Goal: Obtain resource: Download file/media

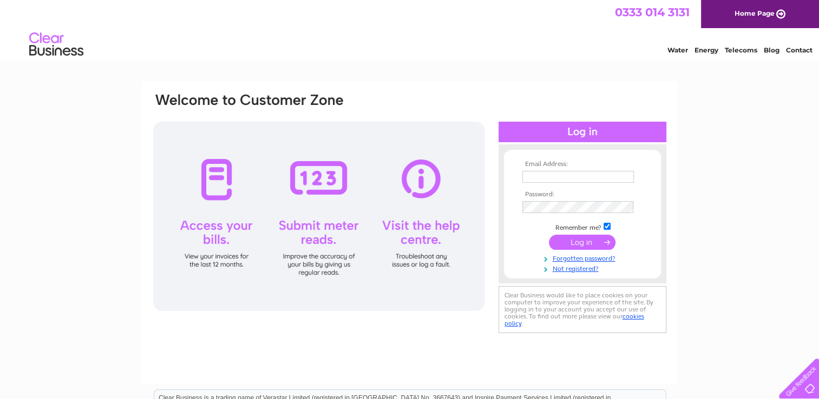
type input "creditcontrol@dmifireandsecurity.com"
click at [585, 240] on input "submit" at bounding box center [582, 242] width 67 height 15
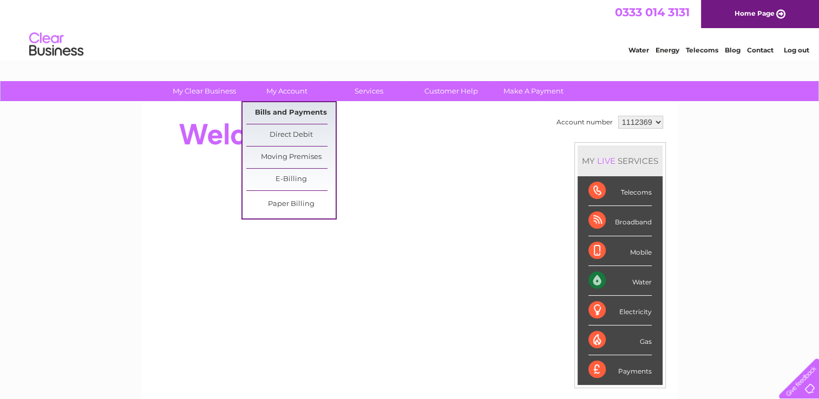
click at [292, 109] on link "Bills and Payments" at bounding box center [290, 113] width 89 height 22
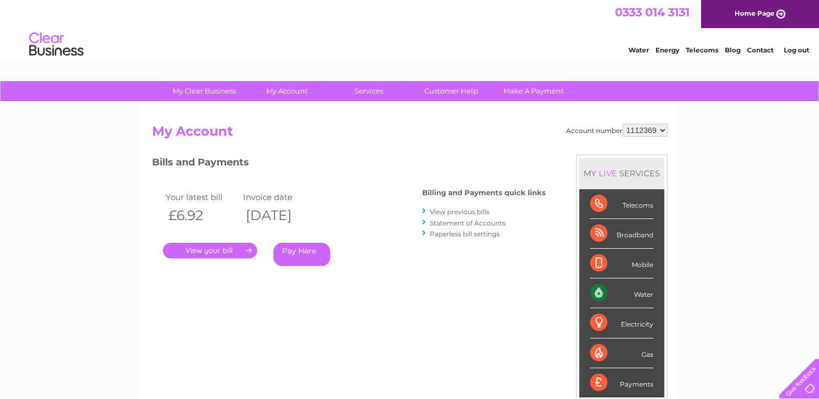
click at [655, 129] on select "1112369 1112370 1112371 1112372 1112373 1112374 1112375 1112388 1112389 1112391…" at bounding box center [644, 130] width 45 height 13
click at [623, 124] on select "1112369 1112370 1112371 1112372 1112373 1112374 1112375 1112388 1112389 1112391…" at bounding box center [644, 130] width 45 height 13
click at [206, 251] on link "." at bounding box center [210, 251] width 94 height 16
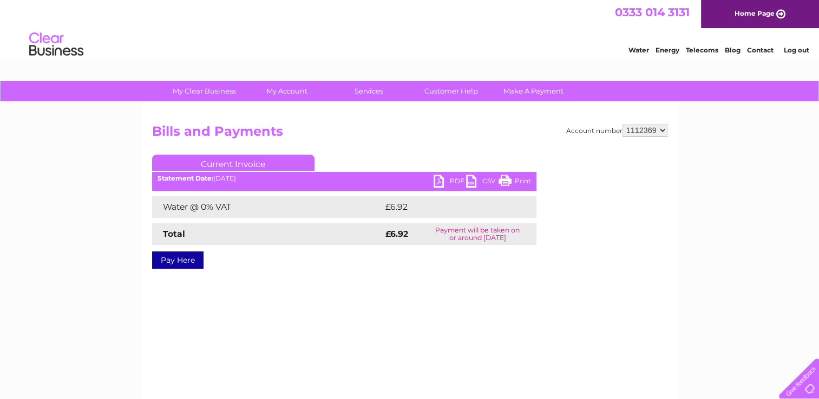
click at [454, 180] on link "PDF" at bounding box center [449, 183] width 32 height 16
click at [651, 130] on select "1112369 1112370 1112371 1112372 1112373 1112374 1112375 1112388 1112389 1112391…" at bounding box center [644, 130] width 45 height 13
select select "1112370"
click at [623, 124] on select "1112369 1112370 1112371 1112372 1112373 1112374 1112375 1112388 1112389 1112391…" at bounding box center [644, 130] width 45 height 13
click at [452, 180] on link "PDF" at bounding box center [449, 183] width 32 height 16
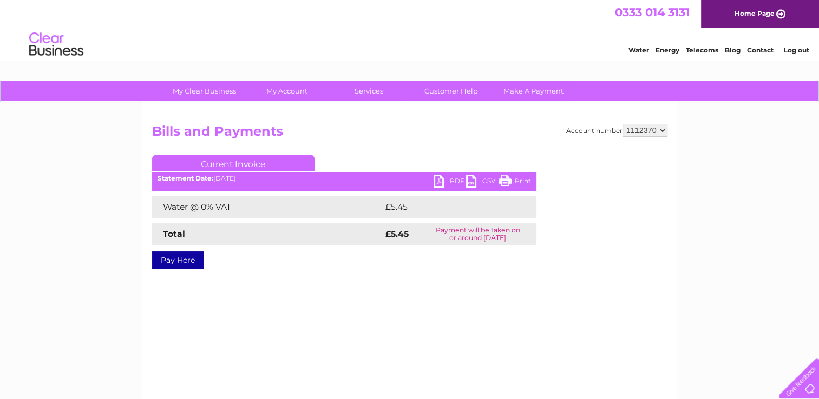
click at [659, 129] on select "1112369 1112370 1112371 1112372 1112373 1112374 1112375 1112388 1112389 1112391…" at bounding box center [644, 130] width 45 height 13
select select "1112371"
click at [623, 124] on select "1112369 1112370 1112371 1112372 1112373 1112374 1112375 1112388 1112389 1112391…" at bounding box center [644, 130] width 45 height 13
click at [452, 180] on link "PDF" at bounding box center [449, 183] width 32 height 16
click at [663, 131] on select "1112369 1112370 1112371 1112372 1112373 1112374 1112375 1112388 1112389 1112391…" at bounding box center [644, 130] width 45 height 13
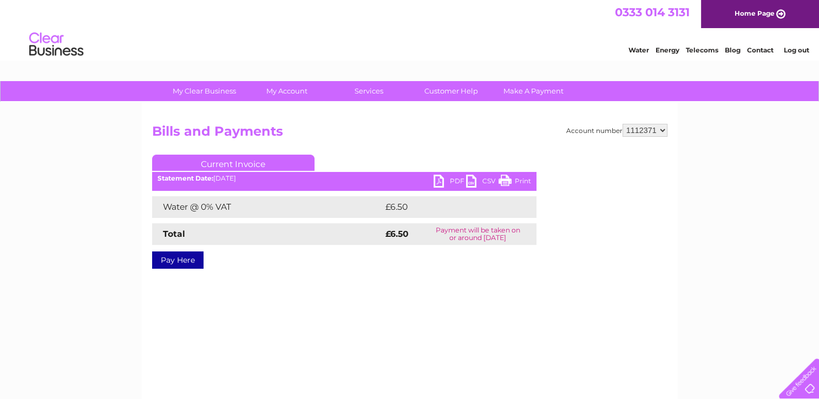
select select "1112372"
click at [623, 124] on select "1112369 1112370 1112371 1112372 1112373 1112374 1112375 1112388 1112389 1112391…" at bounding box center [644, 130] width 45 height 13
click at [455, 178] on link "PDF" at bounding box center [449, 183] width 32 height 16
click at [633, 131] on select "1112369 1112370 1112371 1112372 1112373 1112374 1112375 1112388 1112389 1112391…" at bounding box center [644, 130] width 45 height 13
select select "1112373"
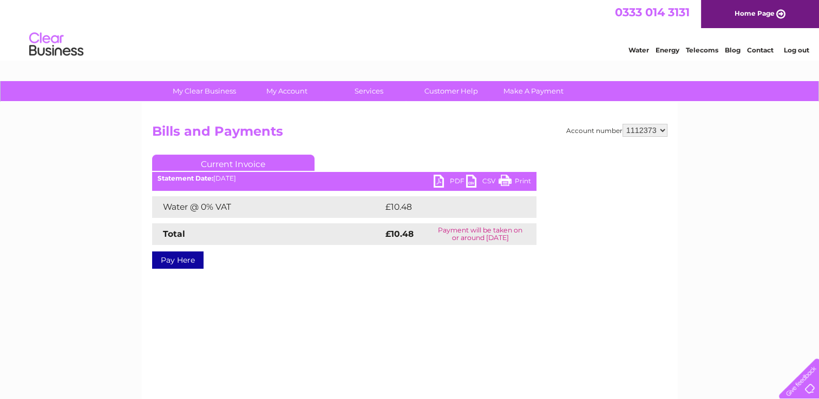
click at [623, 124] on select "1112369 1112370 1112371 1112372 1112373 1112374 1112375 1112388 1112389 1112391…" at bounding box center [644, 130] width 45 height 13
click at [452, 177] on link "PDF" at bounding box center [449, 183] width 32 height 16
click at [656, 135] on select "1112369 1112370 1112371 1112372 1112373 1112374 1112375 1112388 1112389 1112391…" at bounding box center [644, 130] width 45 height 13
select select "1112374"
click at [623, 124] on select "1112369 1112370 1112371 1112372 1112373 1112374 1112375 1112388 1112389 1112391…" at bounding box center [644, 130] width 45 height 13
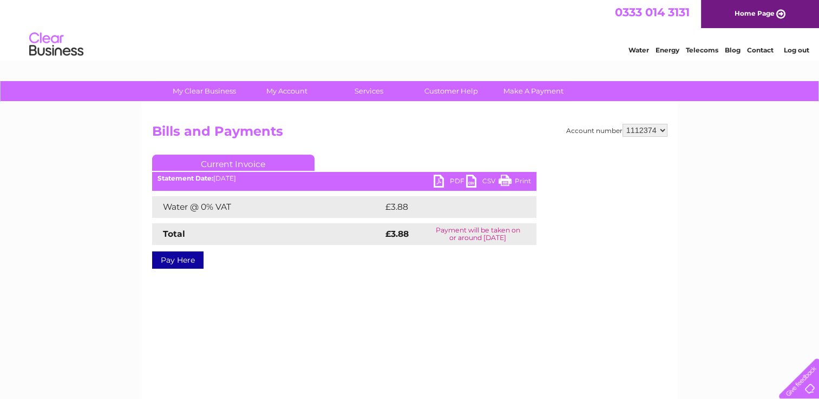
click at [450, 185] on link "PDF" at bounding box center [449, 183] width 32 height 16
click at [664, 131] on select "1112369 1112370 1112371 1112372 1112373 1112374 1112375 1112388 1112389 1112391…" at bounding box center [644, 130] width 45 height 13
select select "1112375"
click at [623, 124] on select "1112369 1112370 1112371 1112372 1112373 1112374 1112375 1112388 1112389 1112391…" at bounding box center [644, 130] width 45 height 13
click at [451, 187] on link "PDF" at bounding box center [449, 183] width 32 height 16
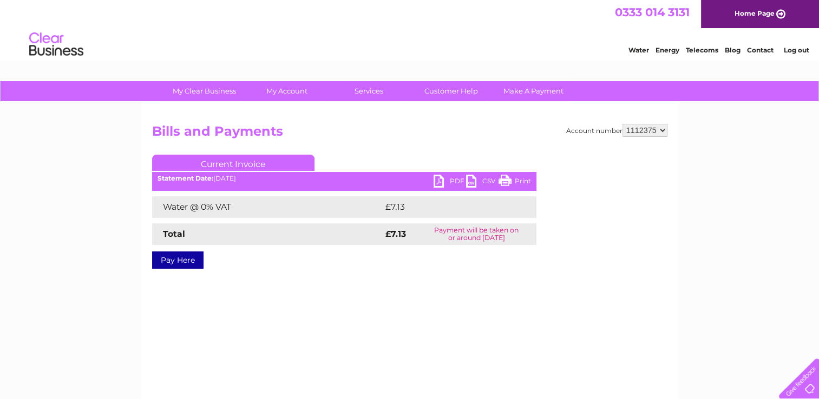
click at [662, 133] on select "1112369 1112370 1112371 1112372 1112373 1112374 1112375 1112388 1112389 1112391…" at bounding box center [644, 130] width 45 height 13
click at [664, 133] on select "1112369 1112370 1112371 1112372 1112373 1112374 1112375 1112388 1112389 1112391…" at bounding box center [644, 130] width 45 height 13
select select "1112388"
click at [623, 124] on select "1112369 1112370 1112371 1112372 1112373 1112374 1112375 1112388 1112389 1112391…" at bounding box center [644, 130] width 45 height 13
click at [458, 180] on link "PDF" at bounding box center [449, 183] width 32 height 16
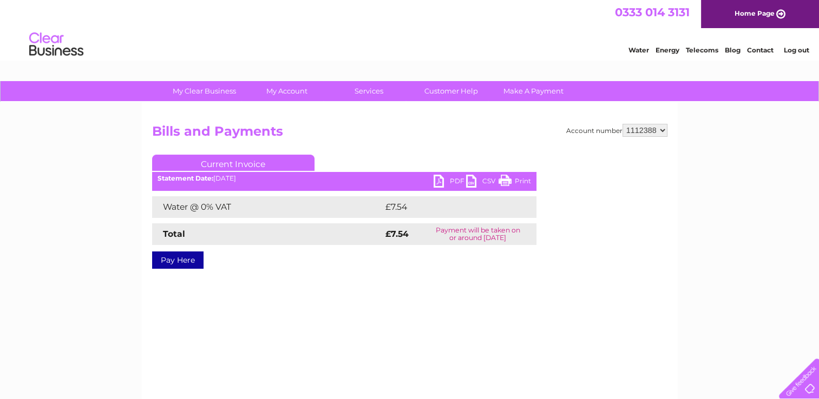
click at [661, 130] on select "1112369 1112370 1112371 1112372 1112373 1112374 1112375 1112388 1112389 1112391…" at bounding box center [644, 130] width 45 height 13
select select "1112389"
click at [623, 124] on select "1112369 1112370 1112371 1112372 1112373 1112374 1112375 1112388 1112389 1112391…" at bounding box center [644, 130] width 45 height 13
click at [448, 180] on link "PDF" at bounding box center [449, 183] width 32 height 16
click at [659, 132] on select "1112369 1112370 1112371 1112372 1112373 1112374 1112375 1112388 1112389 1112391…" at bounding box center [644, 130] width 45 height 13
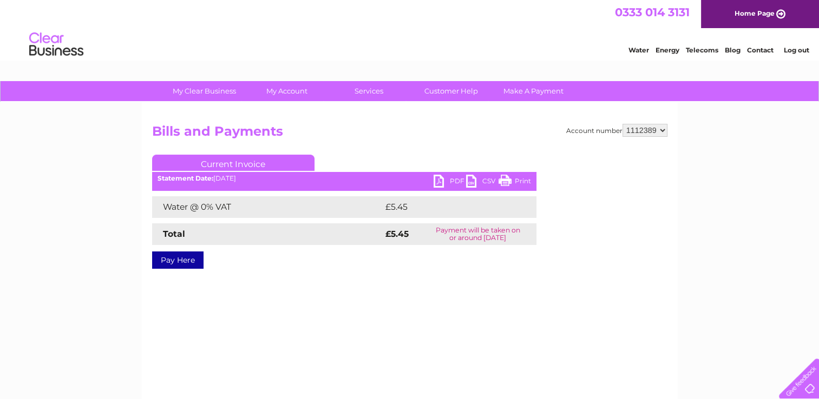
select select "1112391"
click at [623, 124] on select "1112369 1112370 1112371 1112372 1112373 1112374 1112375 1112388 1112389 1112391…" at bounding box center [644, 130] width 45 height 13
click at [447, 181] on link "PDF" at bounding box center [449, 183] width 32 height 16
click at [649, 131] on select "1112369 1112370 1112371 1112372 1112373 1112374 1112375 1112388 1112389 1112391…" at bounding box center [644, 130] width 45 height 13
select select "1112393"
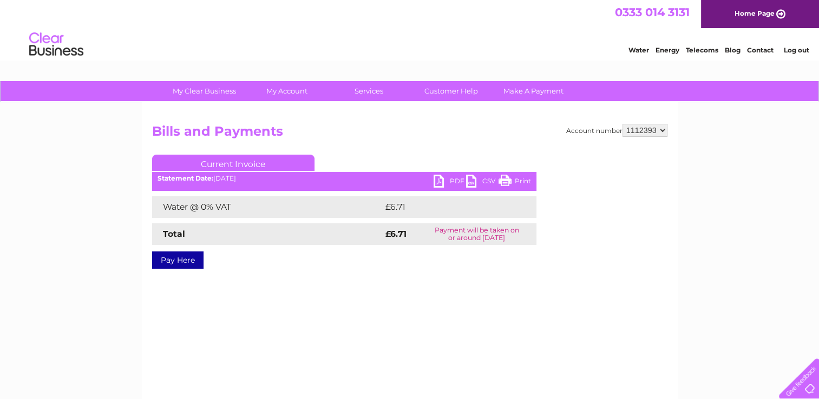
click at [623, 124] on select "1112369 1112370 1112371 1112372 1112373 1112374 1112375 1112388 1112389 1112391…" at bounding box center [644, 130] width 45 height 13
click at [443, 179] on link "PDF" at bounding box center [449, 183] width 32 height 16
click at [455, 176] on link "PDF" at bounding box center [449, 183] width 32 height 16
click at [663, 132] on select "1112369 1112370 1112371 1112372 1112373 1112374 1112375 1112388 1112389 1112391…" at bounding box center [644, 130] width 45 height 13
select select "1112397"
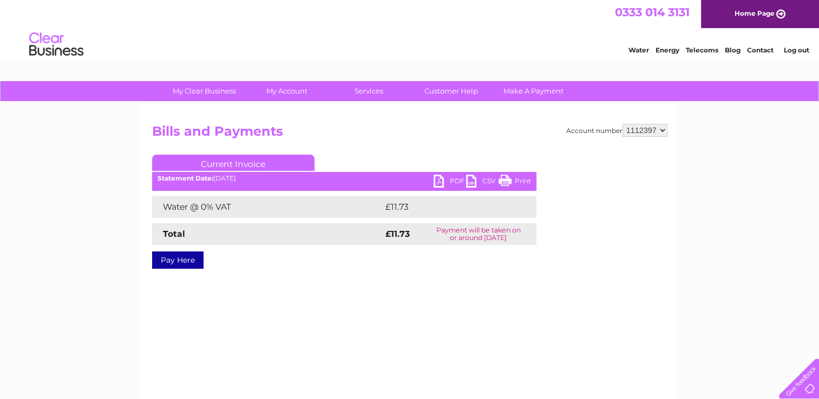
click at [623, 124] on select "1112369 1112370 1112371 1112372 1112373 1112374 1112375 1112388 1112389 1112391…" at bounding box center [644, 130] width 45 height 13
click at [453, 175] on link "PDF" at bounding box center [449, 183] width 32 height 16
click at [641, 127] on select "1112369 1112370 1112371 1112372 1112373 1112374 1112375 1112388 1112389 1112391…" at bounding box center [644, 130] width 45 height 13
select select "1112398"
click at [623, 124] on select "1112369 1112370 1112371 1112372 1112373 1112374 1112375 1112388 1112389 1112391…" at bounding box center [644, 130] width 45 height 13
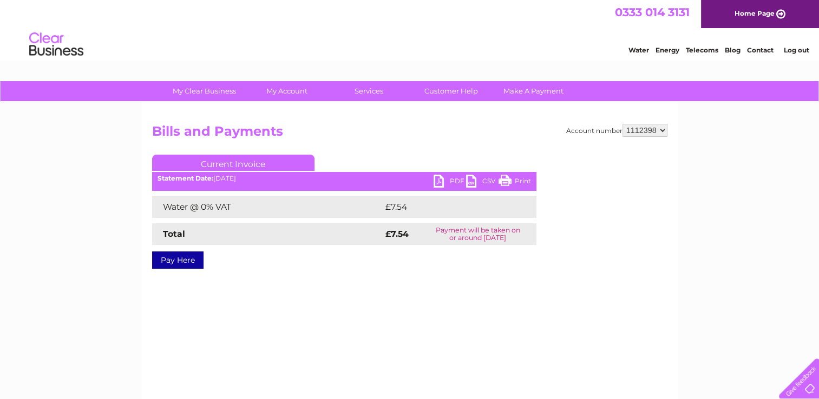
click at [443, 181] on link "PDF" at bounding box center [449, 183] width 32 height 16
click at [662, 130] on select "1112369 1112370 1112371 1112372 1112373 1112374 1112375 1112388 1112389 1112391…" at bounding box center [644, 130] width 45 height 13
select select "1112399"
click at [623, 124] on select "1112369 1112370 1112371 1112372 1112373 1112374 1112375 1112388 1112389 1112391…" at bounding box center [644, 130] width 45 height 13
click at [455, 180] on link "PDF" at bounding box center [449, 183] width 32 height 16
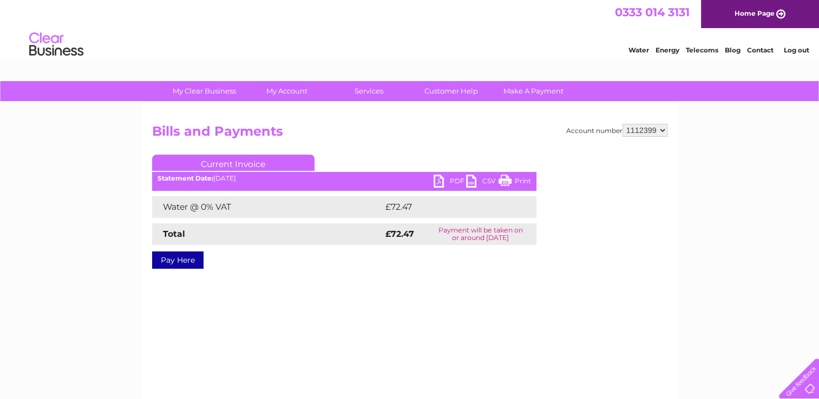
click at [662, 131] on select "1112369 1112370 1112371 1112372 1112373 1112374 1112375 1112388 1112389 1112391…" at bounding box center [644, 130] width 45 height 13
select select "1112401"
click at [623, 124] on select "1112369 1112370 1112371 1112372 1112373 1112374 1112375 1112388 1112389 1112391…" at bounding box center [644, 130] width 45 height 13
click at [448, 179] on link "PDF" at bounding box center [449, 183] width 32 height 16
click at [659, 131] on select "1112369 1112370 1112371 1112372 1112373 1112374 1112375 1112388 1112389 1112391…" at bounding box center [644, 130] width 45 height 13
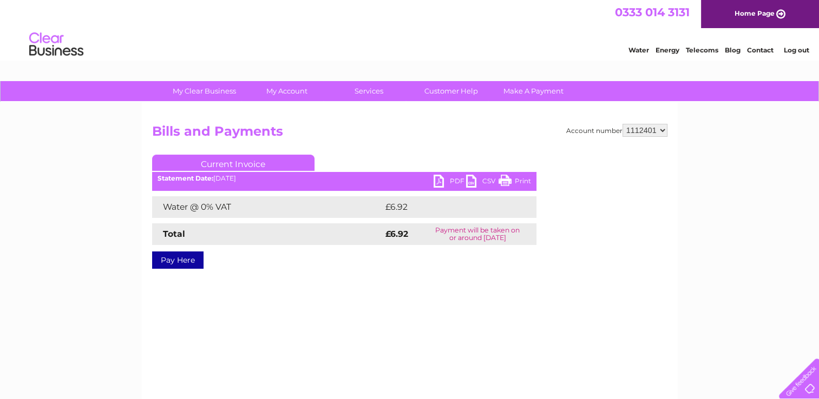
select select "1112403"
click at [623, 124] on select "1112369 1112370 1112371 1112372 1112373 1112374 1112375 1112388 1112389 1112391…" at bounding box center [644, 130] width 45 height 13
click at [452, 176] on link "PDF" at bounding box center [449, 183] width 32 height 16
click at [664, 132] on select "1112369 1112370 1112371 1112372 1112373 1112374 1112375 1112388 1112389 1112391…" at bounding box center [644, 130] width 45 height 13
select select "1112409"
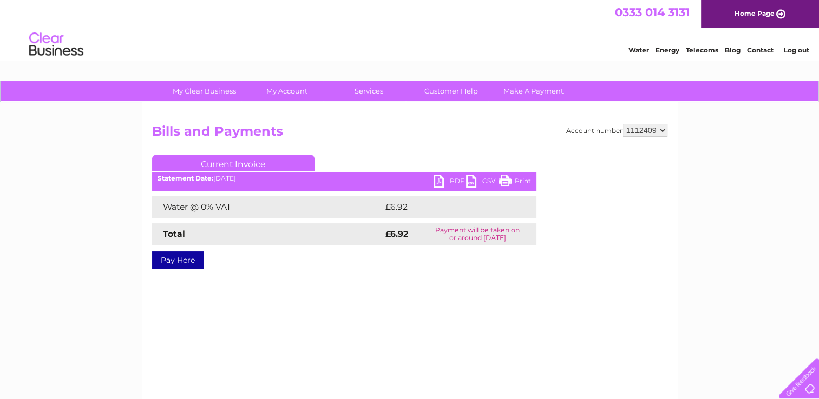
click at [623, 124] on select "1112369 1112370 1112371 1112372 1112373 1112374 1112375 1112388 1112389 1112391…" at bounding box center [644, 130] width 45 height 13
click at [451, 179] on link "PDF" at bounding box center [449, 183] width 32 height 16
click at [661, 132] on select "1112369 1112370 1112371 1112372 1112373 1112374 1112375 1112388 1112389 1112391…" at bounding box center [644, 130] width 45 height 13
select select "1112410"
click at [623, 124] on select "1112369 1112370 1112371 1112372 1112373 1112374 1112375 1112388 1112389 1112391…" at bounding box center [644, 130] width 45 height 13
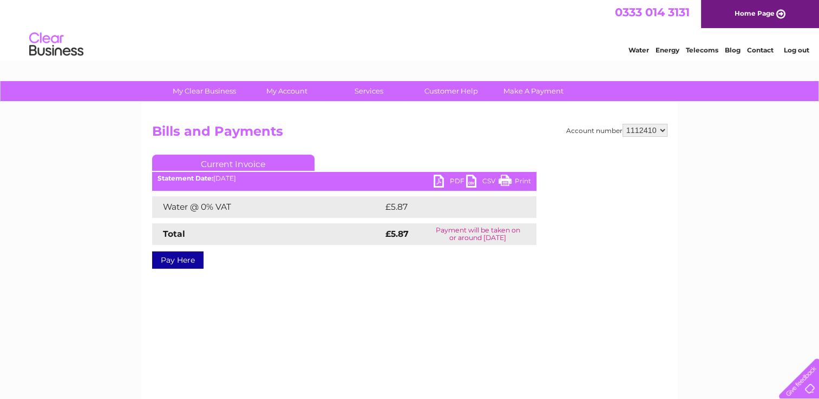
click at [449, 178] on link "PDF" at bounding box center [449, 183] width 32 height 16
click at [804, 51] on link "Log out" at bounding box center [795, 50] width 25 height 8
